Goal: Task Accomplishment & Management: Manage account settings

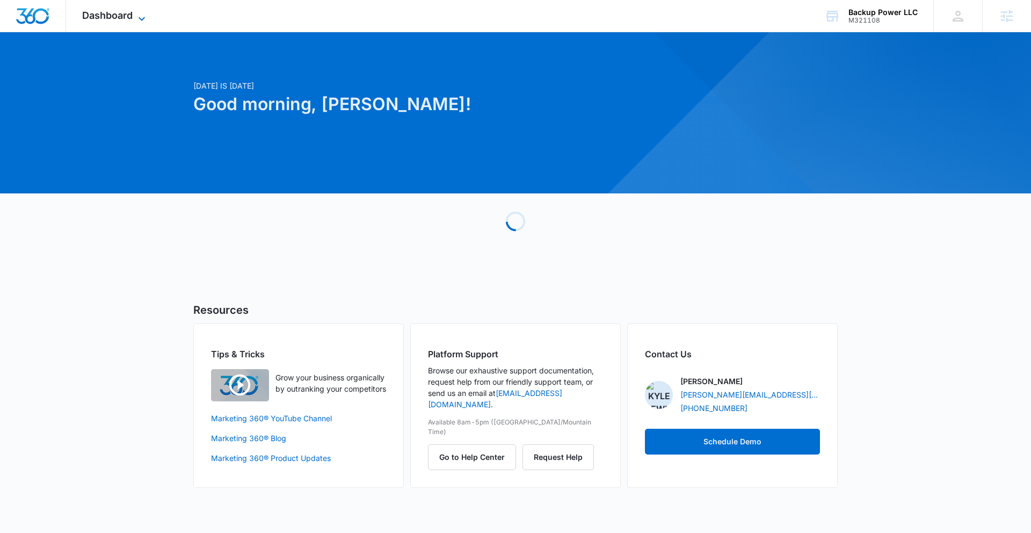
click at [114, 12] on span "Dashboard" at bounding box center [107, 15] width 50 height 11
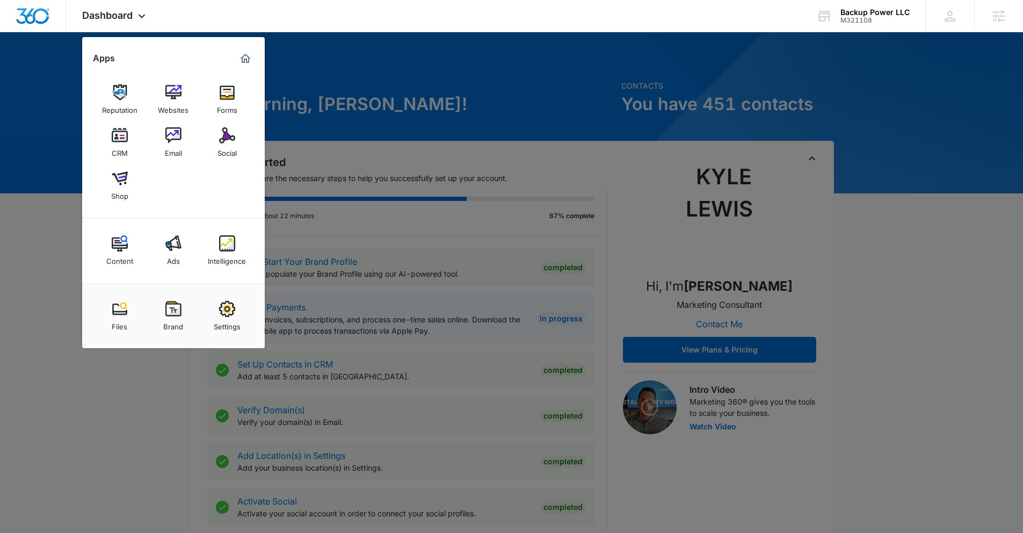
click at [220, 146] on div "Social" at bounding box center [226, 150] width 19 height 14
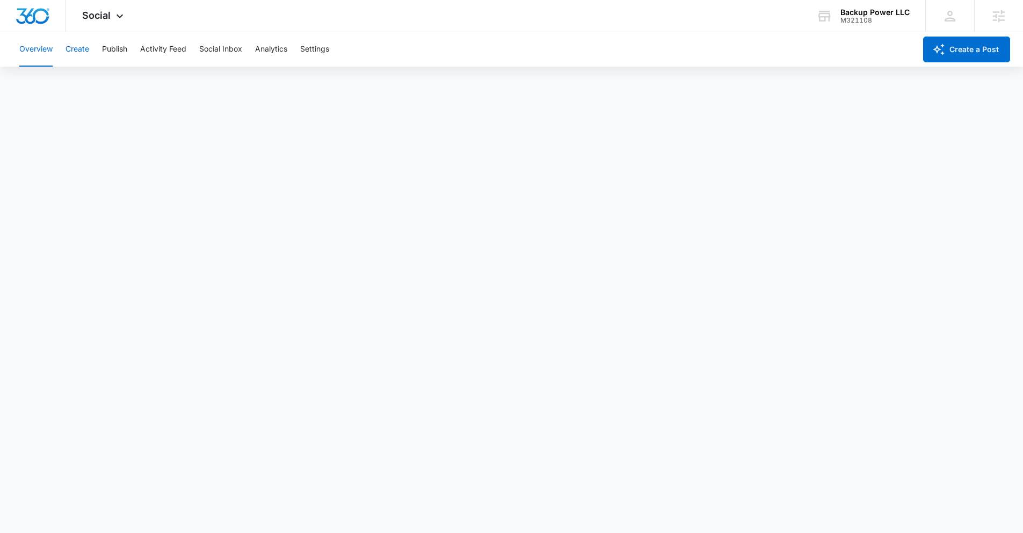
click at [81, 48] on button "Create" at bounding box center [77, 49] width 24 height 34
click at [114, 56] on button "Publish" at bounding box center [114, 49] width 25 height 34
click at [98, 84] on button "Schedules" at bounding box center [82, 82] width 37 height 30
click at [73, 55] on button "Create" at bounding box center [77, 49] width 24 height 34
click at [117, 48] on button "Publish" at bounding box center [114, 49] width 25 height 34
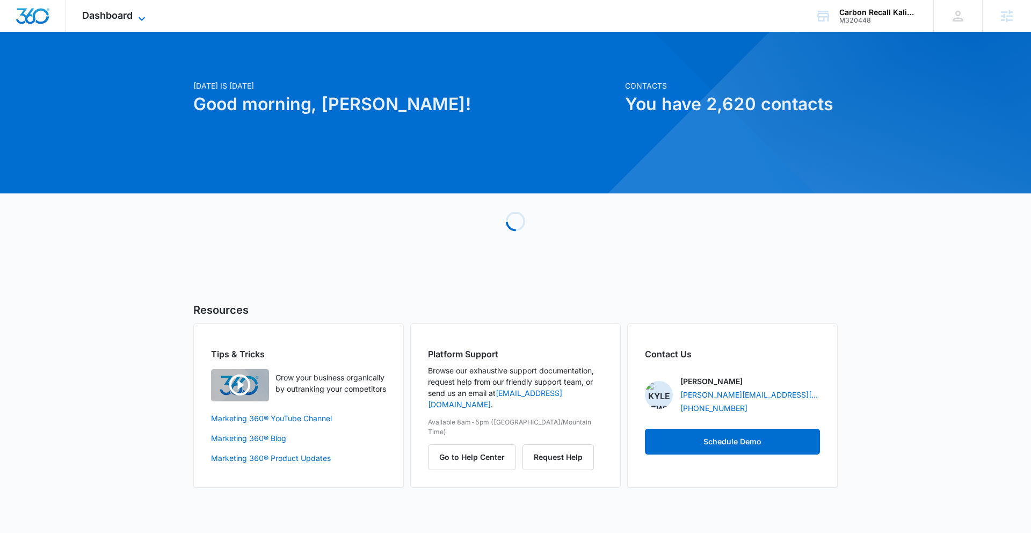
click at [107, 16] on span "Dashboard" at bounding box center [107, 15] width 50 height 11
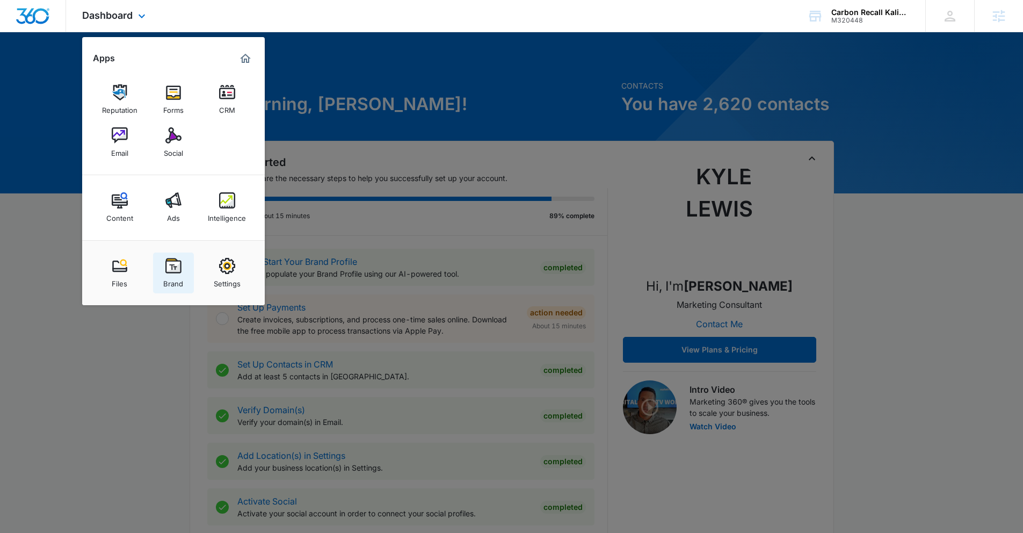
click at [172, 265] on img at bounding box center [173, 266] width 16 height 16
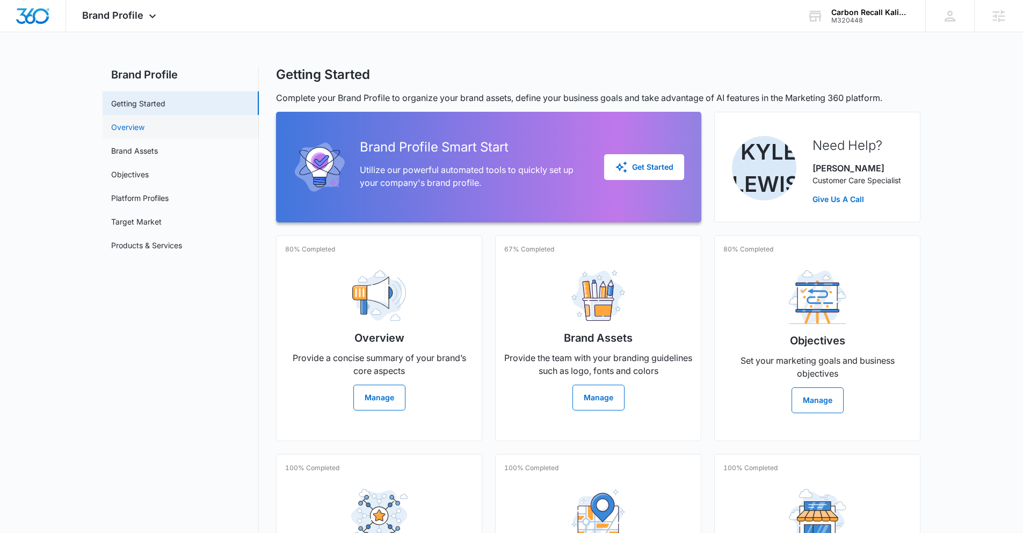
click at [139, 133] on link "Overview" at bounding box center [127, 126] width 33 height 11
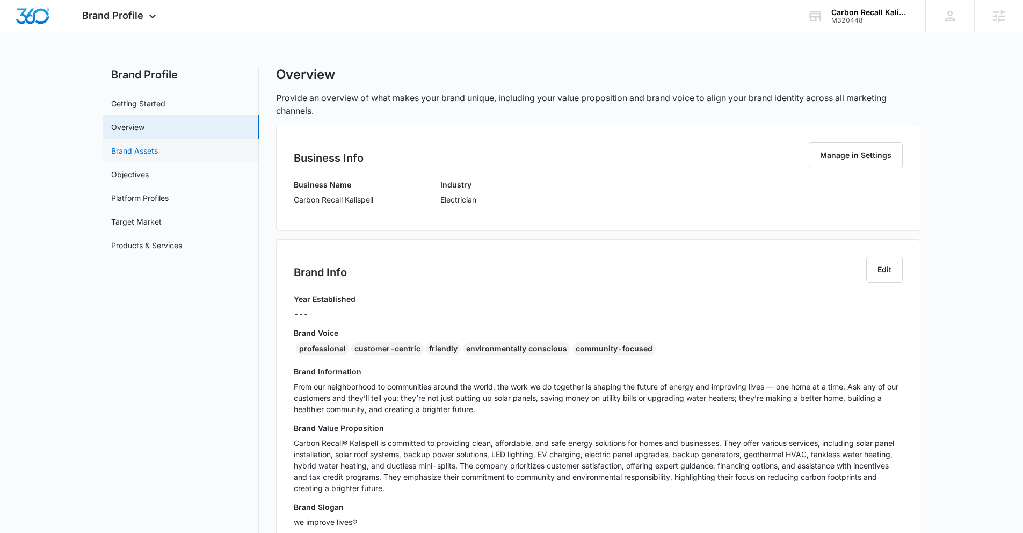
click at [132, 145] on link "Brand Assets" at bounding box center [134, 150] width 47 height 11
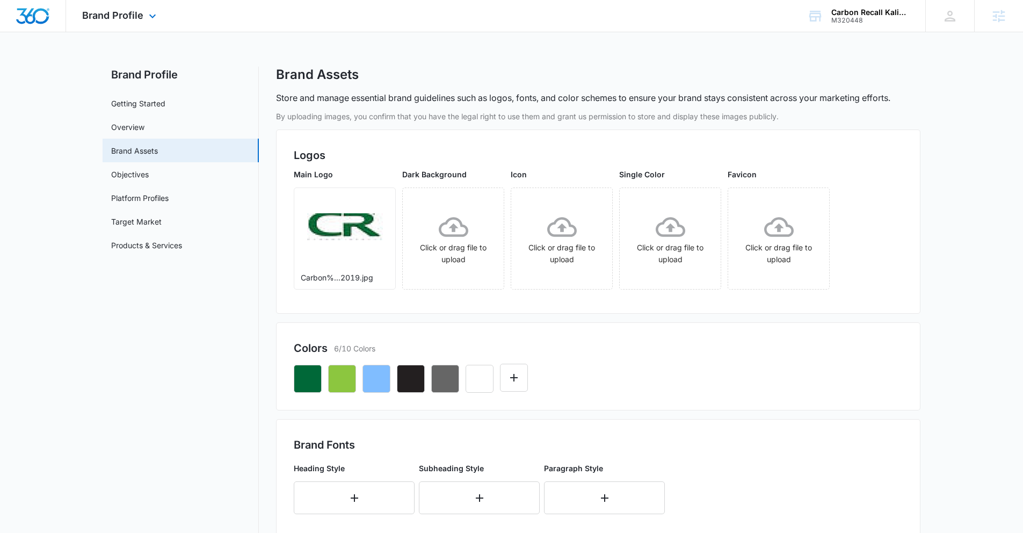
click at [135, 24] on div "Brand Profile Apps Reputation Forms CRM Email Social Content Ads Intelligence F…" at bounding box center [120, 16] width 109 height 32
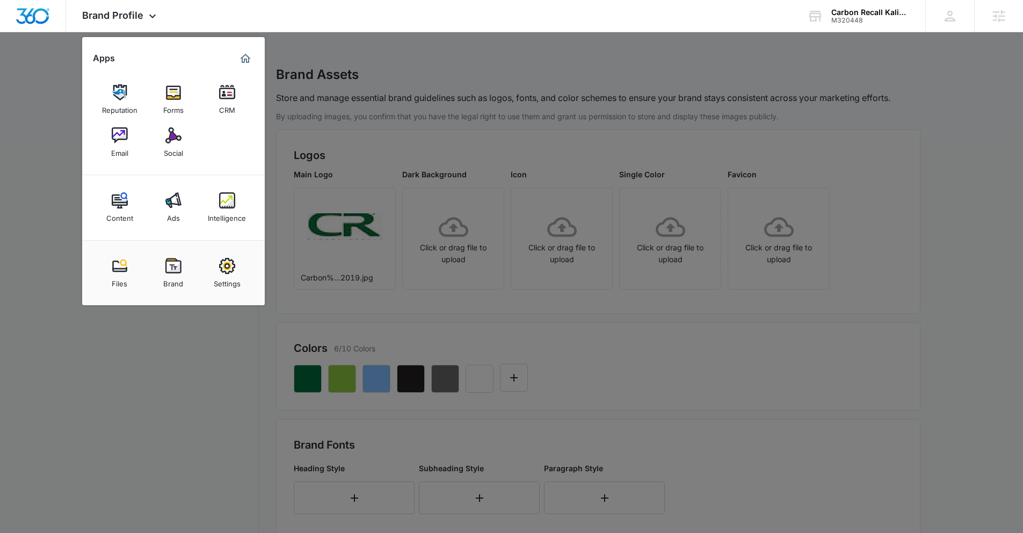
click at [121, 135] on img at bounding box center [120, 135] width 16 height 16
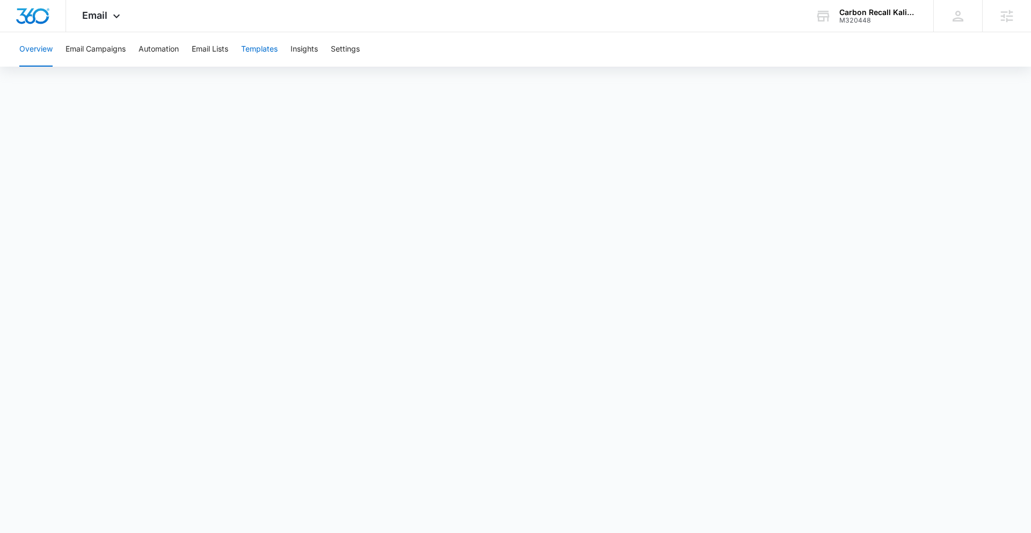
click at [254, 48] on button "Templates" at bounding box center [259, 49] width 37 height 34
click at [117, 20] on icon at bounding box center [116, 18] width 13 height 13
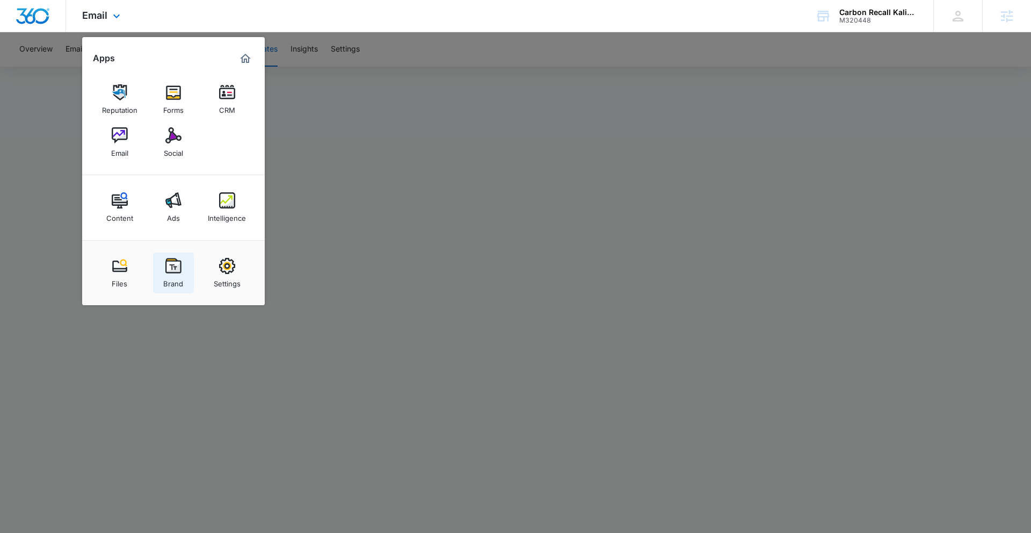
click at [170, 267] on img at bounding box center [173, 266] width 16 height 16
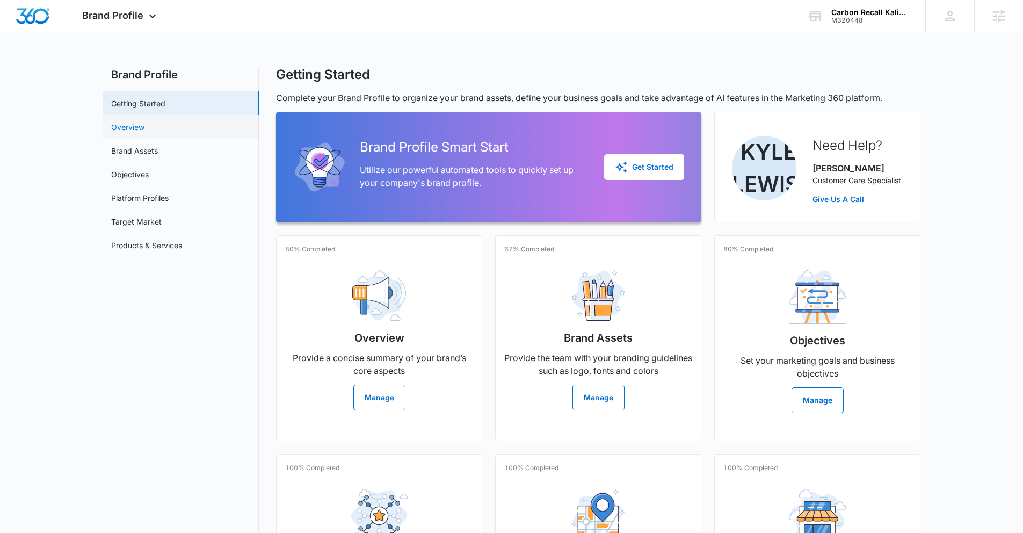
click at [127, 121] on link "Overview" at bounding box center [127, 126] width 33 height 11
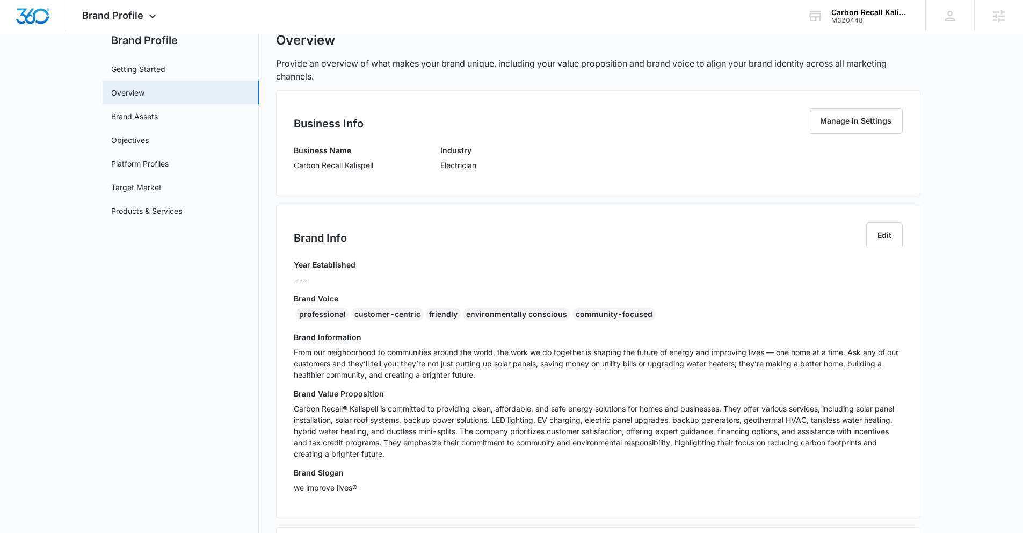
scroll to position [65, 0]
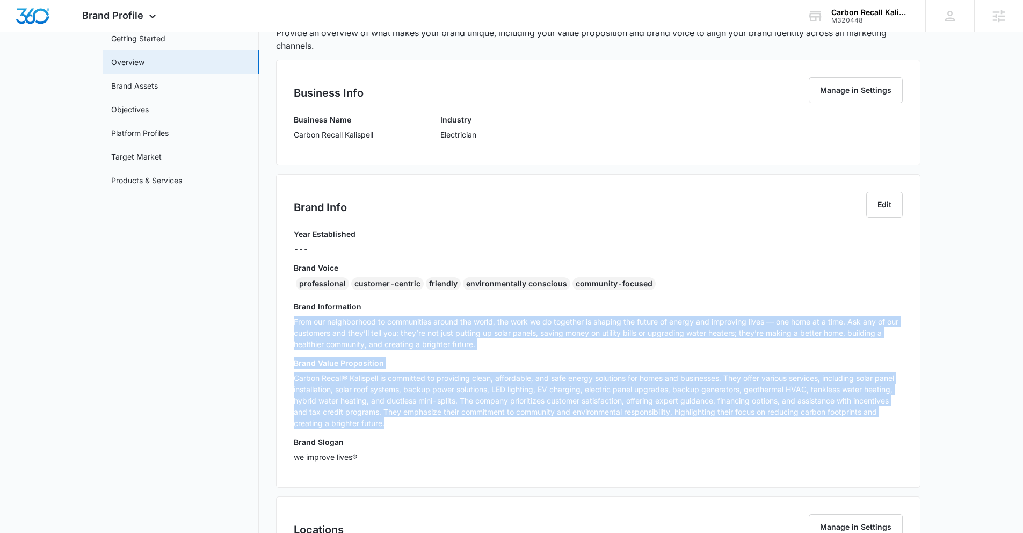
drag, startPoint x: 399, startPoint y: 419, endPoint x: 292, endPoint y: 322, distance: 145.2
click at [292, 322] on div "Brand Info Edit Year Established --- Brand Voice professional customer-centric …" at bounding box center [598, 331] width 644 height 314
copy div "Lore ips dolorsitamet co adipiscinge seddoe tem incid, utl etdo ma al enimadmi …"
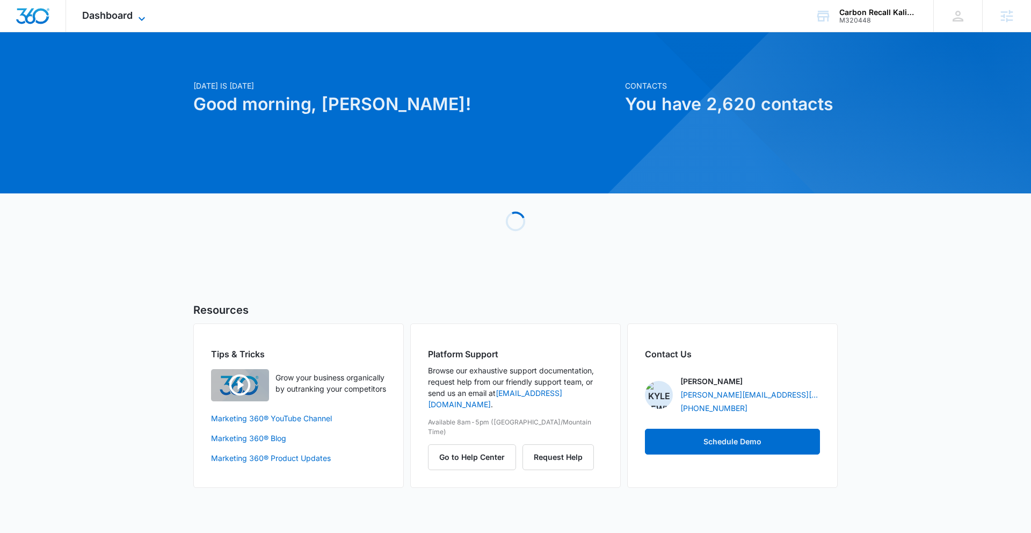
click at [93, 17] on span "Dashboard" at bounding box center [107, 15] width 50 height 11
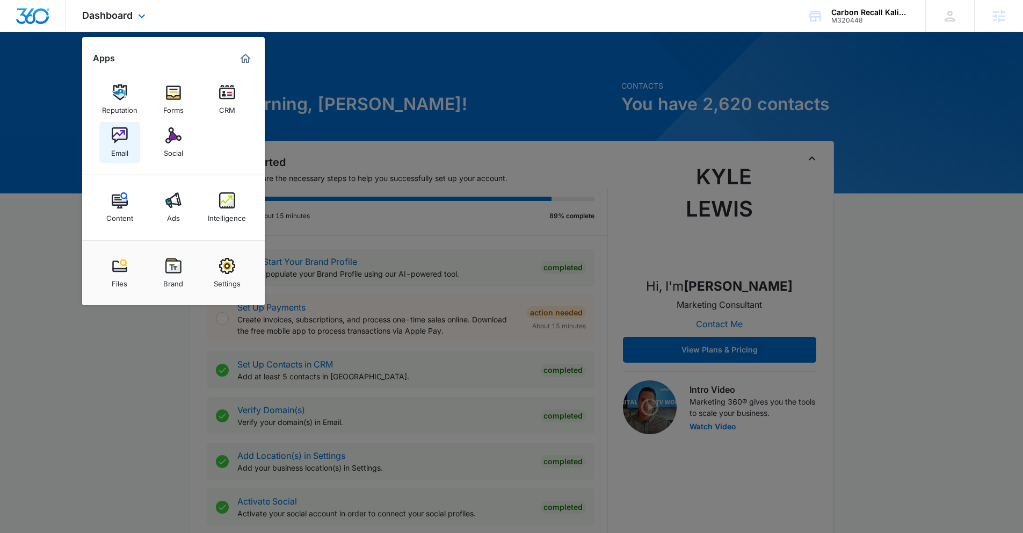
click at [116, 132] on img at bounding box center [120, 135] width 16 height 16
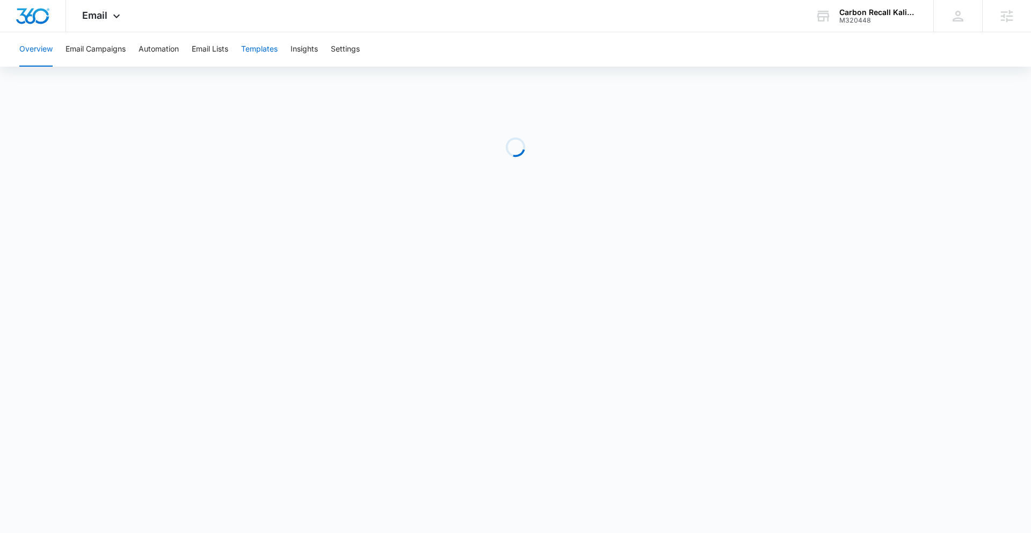
click at [258, 53] on button "Templates" at bounding box center [259, 49] width 37 height 34
click at [259, 59] on button "Templates" at bounding box center [259, 49] width 37 height 34
click at [263, 56] on button "Templates" at bounding box center [259, 49] width 37 height 34
click at [41, 53] on button "Overview" at bounding box center [35, 49] width 33 height 34
click at [265, 49] on button "Templates" at bounding box center [259, 49] width 37 height 34
